Goal: Find specific page/section: Find specific page/section

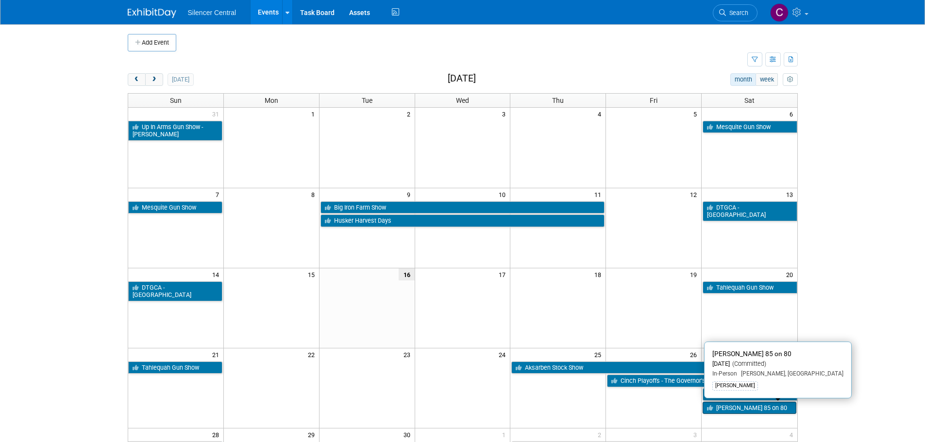
click at [732, 405] on link "[PERSON_NAME] 85 on 80" at bounding box center [748, 408] width 93 height 13
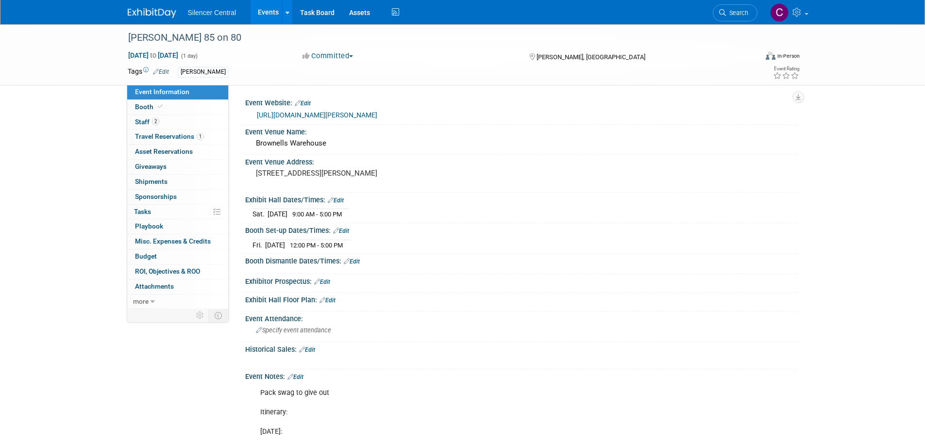
drag, startPoint x: 142, startPoint y: 5, endPoint x: 150, endPoint y: 9, distance: 8.3
click at [142, 5] on link at bounding box center [158, 8] width 60 height 8
